Goal: Information Seeking & Learning: Understand process/instructions

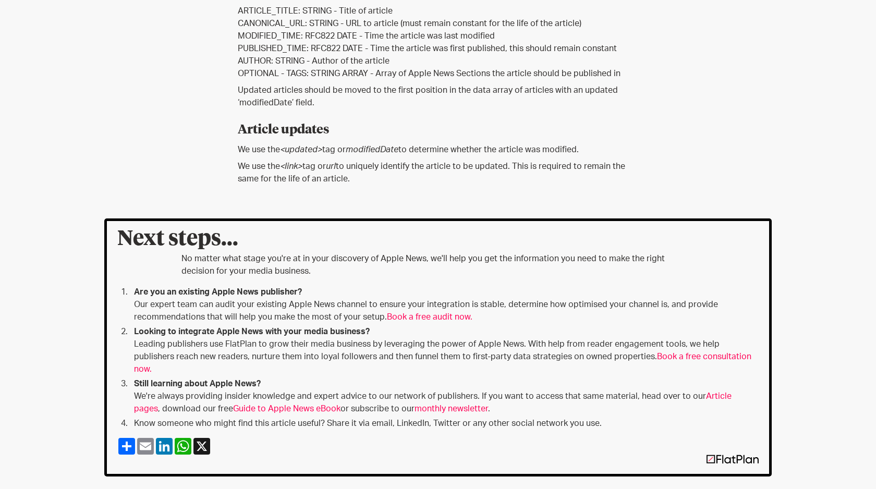
scroll to position [735, 0]
drag, startPoint x: 232, startPoint y: 255, endPoint x: 421, endPoint y: 274, distance: 190.3
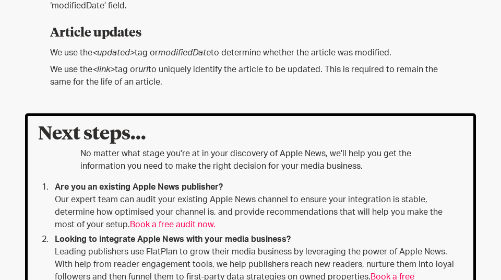
scroll to position [811, 0]
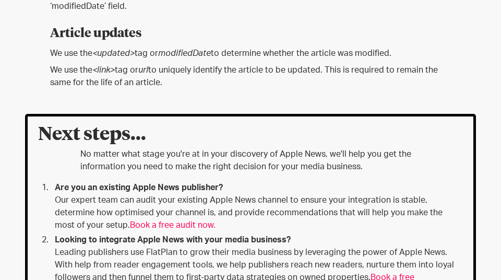
click at [119, 89] on p "We use the <link> tag or url to uniquely identify the article to be updated. Th…" at bounding box center [250, 76] width 400 height 25
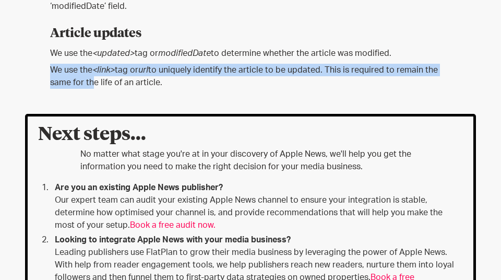
drag, startPoint x: 53, startPoint y: 163, endPoint x: 94, endPoint y: 170, distance: 41.8
click at [94, 89] on p "We use the <link> tag or url to uniquely identify the article to be updated. Th…" at bounding box center [250, 76] width 400 height 25
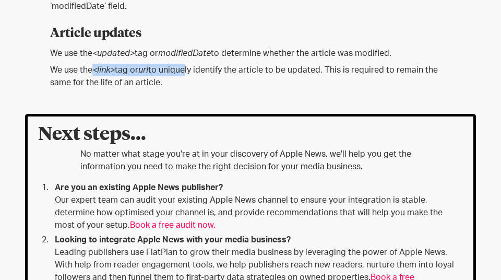
drag, startPoint x: 94, startPoint y: 164, endPoint x: 190, endPoint y: 165, distance: 96.0
click at [190, 89] on p "We use the <link> tag or url to uniquely identify the article to be updated. Th…" at bounding box center [250, 76] width 400 height 25
drag, startPoint x: 133, startPoint y: 183, endPoint x: 139, endPoint y: 174, distance: 10.3
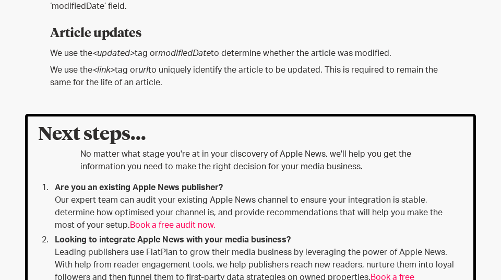
click at [139, 89] on p "We use the <link> tag or url to uniquely identify the article to be updated. Th…" at bounding box center [250, 76] width 400 height 25
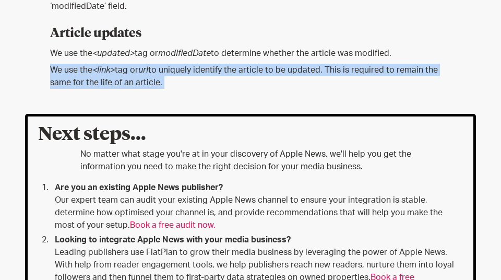
click at [139, 89] on p "We use the <link> tag or url to uniquely identify the article to be updated. Th…" at bounding box center [250, 76] width 400 height 25
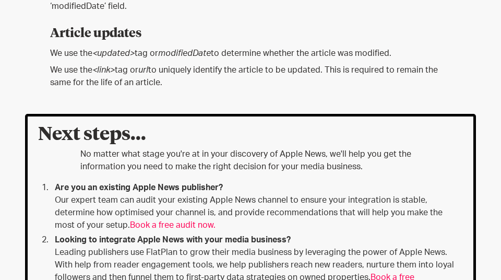
click at [137, 89] on p "We use the <link> tag or url to uniquely identify the article to be updated. Th…" at bounding box center [250, 76] width 400 height 25
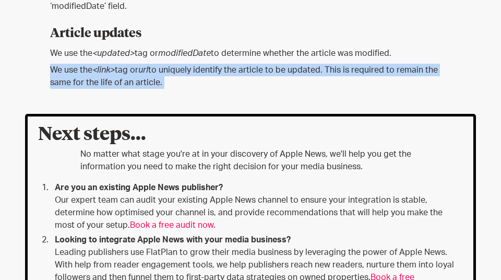
click at [137, 89] on p "We use the <link> tag or url to uniquely identify the article to be updated. Th…" at bounding box center [250, 76] width 400 height 25
click at [150, 89] on p "We use the <link> tag or url to uniquely identify the article to be updated. Th…" at bounding box center [250, 76] width 400 height 25
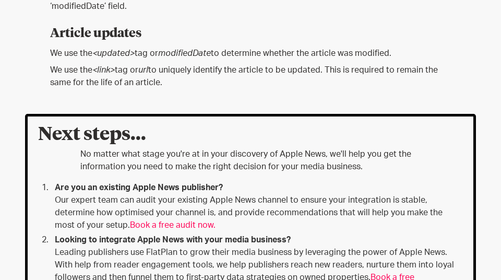
click at [141, 89] on p "We use the <link> tag or url to uniquely identify the article to be updated. Th…" at bounding box center [250, 76] width 400 height 25
click at [92, 59] on p "We use the <updated> tag or modifiedDate to determine whether the article was m…" at bounding box center [250, 53] width 400 height 13
click at [136, 89] on p "We use the <link> tag or url to uniquely identify the article to be updated. Th…" at bounding box center [250, 76] width 400 height 25
click at [124, 89] on p "We use the <link> tag or url to uniquely identify the article to be updated. Th…" at bounding box center [250, 76] width 400 height 25
click at [125, 89] on p "We use the <link> tag or url to uniquely identify the article to be updated. Th…" at bounding box center [250, 76] width 400 height 25
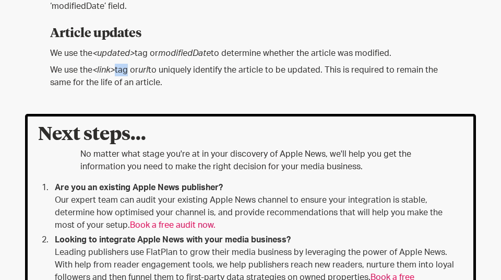
click at [125, 89] on p "We use the <link> tag or url to uniquely identify the article to be updated. Th…" at bounding box center [250, 76] width 400 height 25
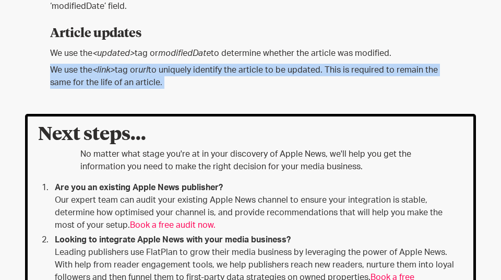
click at [125, 89] on p "We use the <link> tag or url to uniquely identify the article to be updated. Th…" at bounding box center [250, 76] width 400 height 25
